Goal: Navigation & Orientation: Find specific page/section

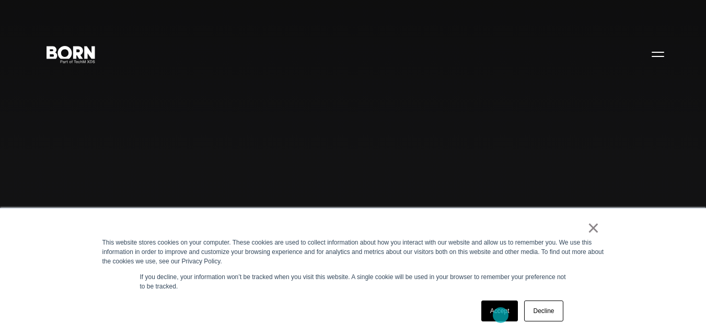
click at [501, 315] on link "Accept" at bounding box center [500, 311] width 37 height 21
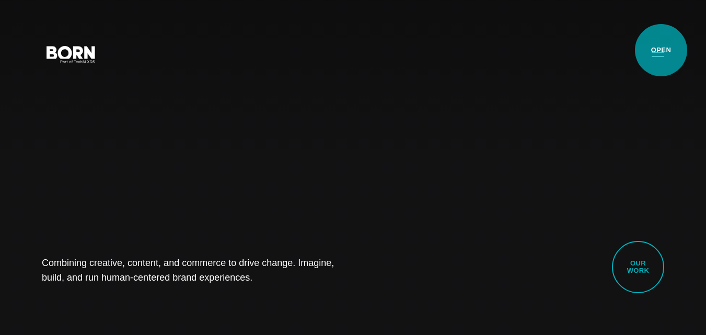
click at [661, 50] on button "Primary Menu" at bounding box center [658, 54] width 25 height 22
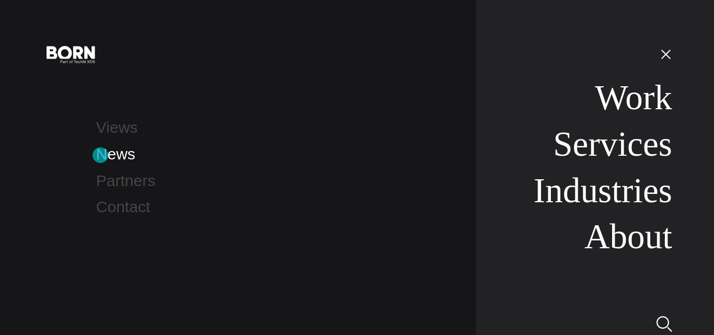
click at [100, 155] on link "News" at bounding box center [115, 153] width 39 height 17
click at [130, 210] on link "Contact" at bounding box center [123, 206] width 54 height 17
click at [133, 211] on link "Contact" at bounding box center [123, 206] width 54 height 17
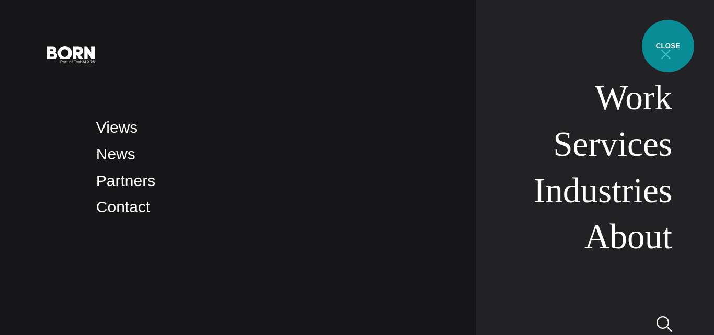
click at [668, 46] on button "Primary Menu" at bounding box center [666, 54] width 25 height 22
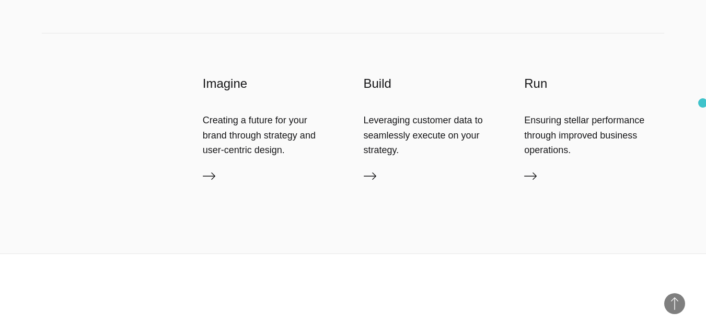
scroll to position [2546, 0]
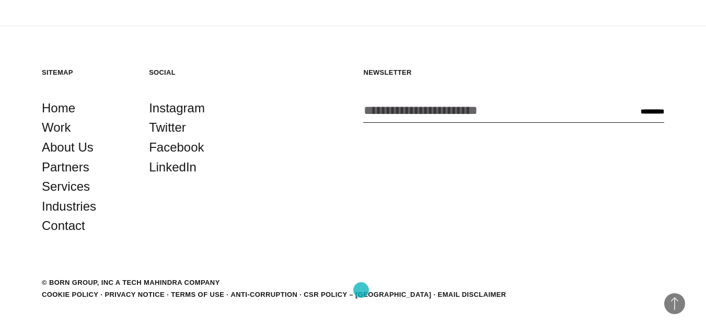
click at [165, 291] on link "Privacy Notice" at bounding box center [135, 295] width 60 height 8
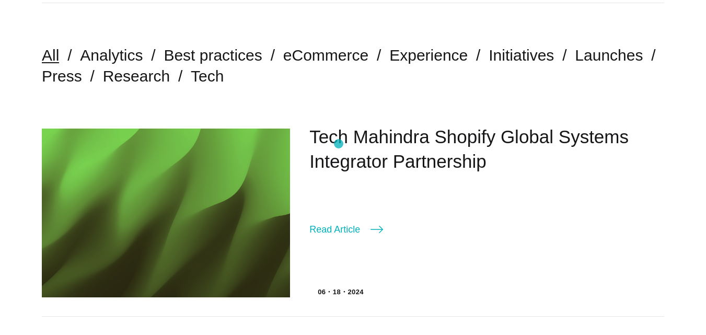
scroll to position [105, 0]
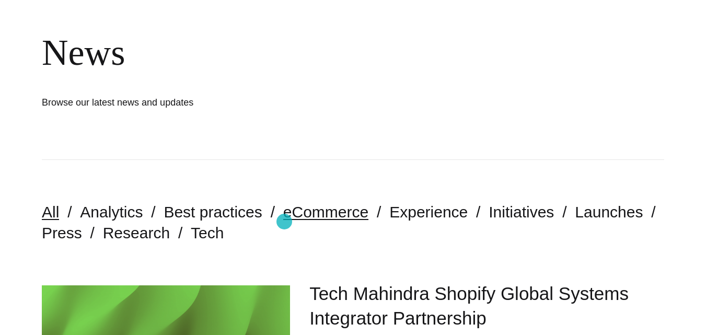
click at [286, 214] on link "eCommerce" at bounding box center [325, 211] width 85 height 17
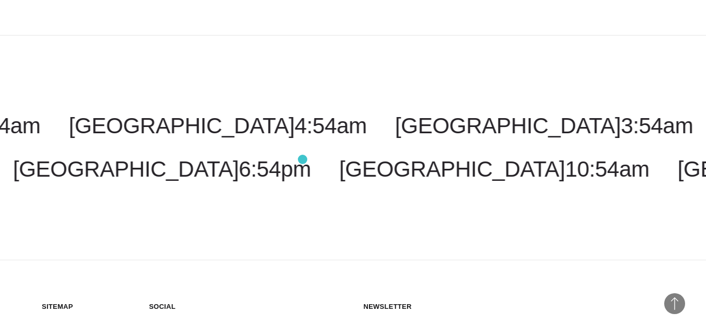
scroll to position [1987, 0]
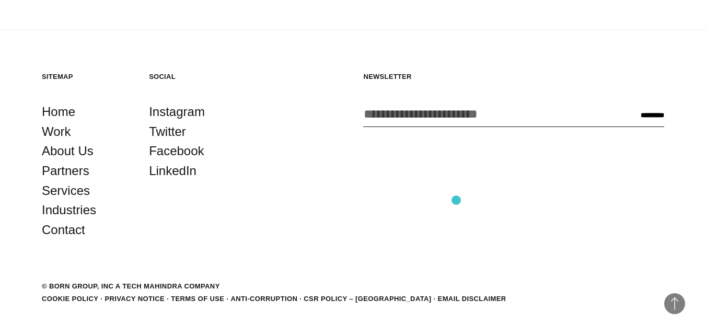
scroll to position [1676, 0]
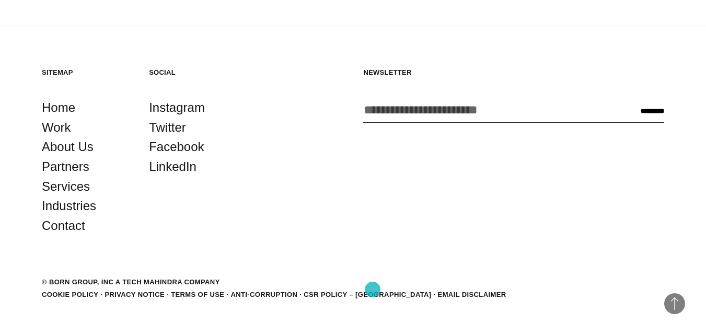
click at [165, 291] on link "Privacy Notice" at bounding box center [135, 295] width 60 height 8
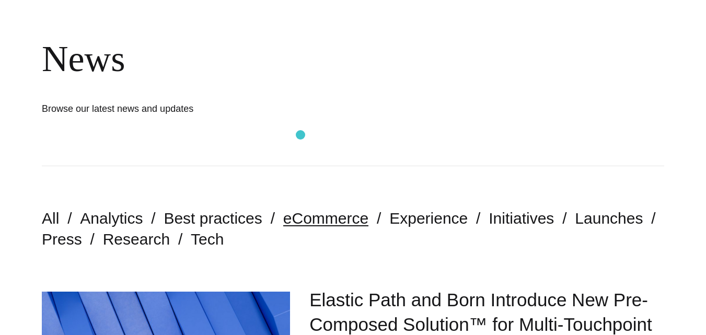
scroll to position [0, 0]
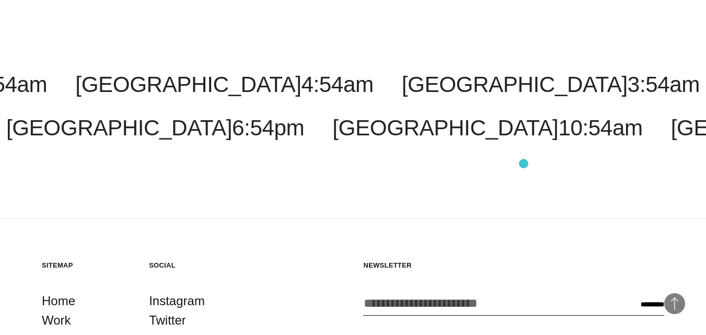
scroll to position [4559, 0]
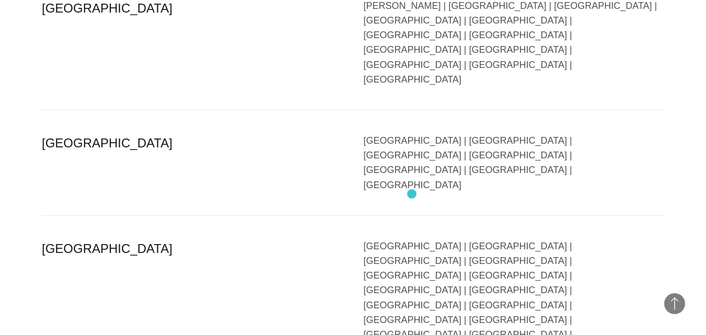
scroll to position [2562, 0]
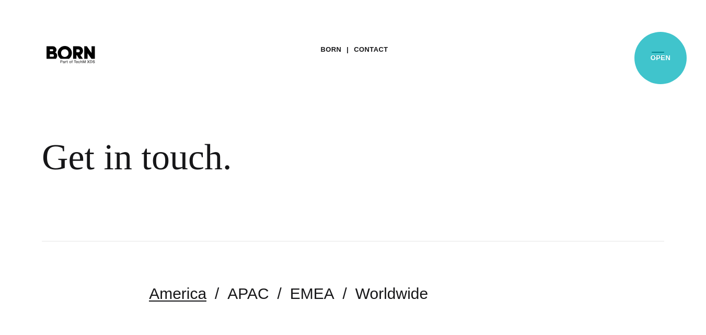
click at [661, 58] on button "Primary Menu" at bounding box center [658, 54] width 25 height 22
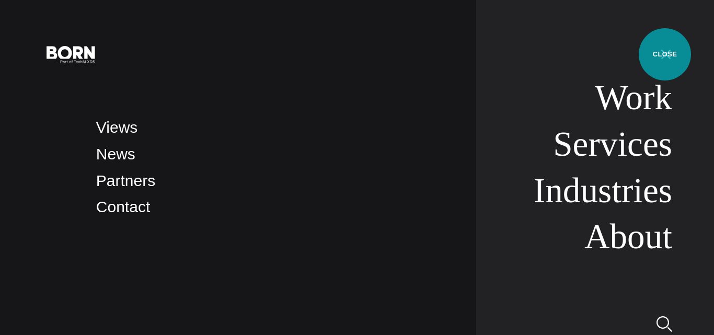
click at [665, 54] on button "Primary Menu" at bounding box center [666, 54] width 25 height 22
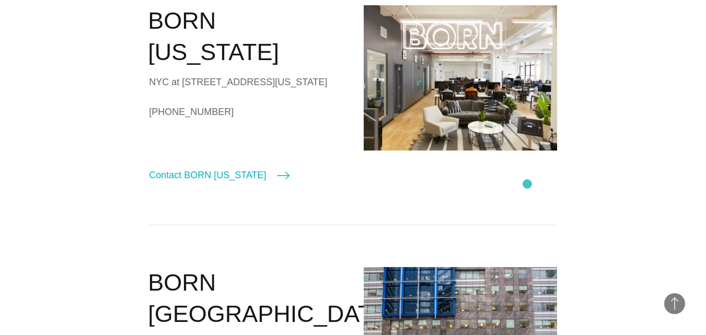
scroll to position [209, 0]
